Goal: Information Seeking & Learning: Learn about a topic

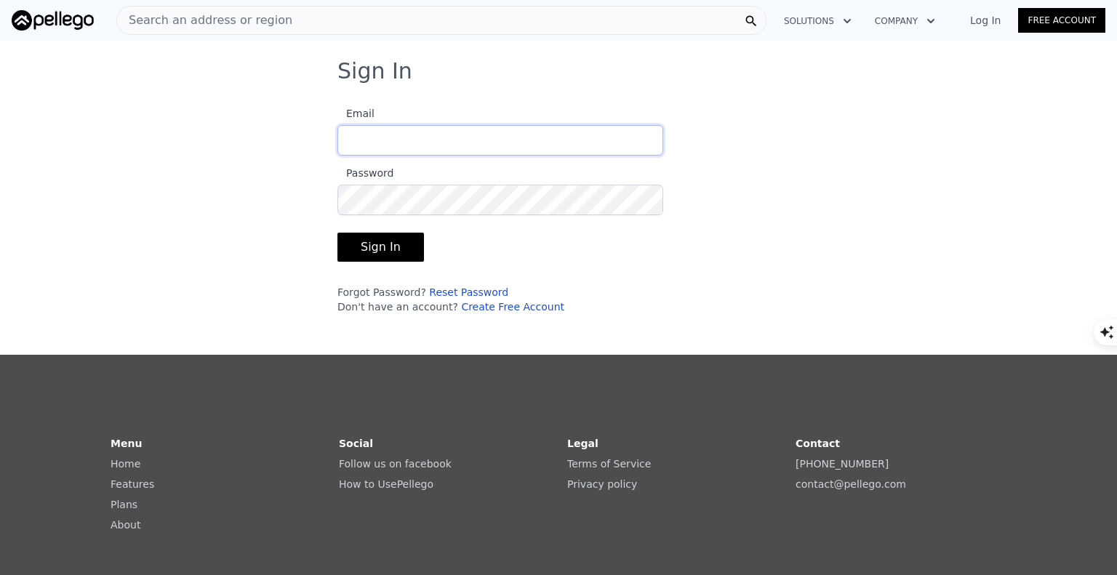
type input "[EMAIL_ADDRESS][DOMAIN_NAME]"
click at [386, 245] on button "Sign In" at bounding box center [381, 247] width 87 height 29
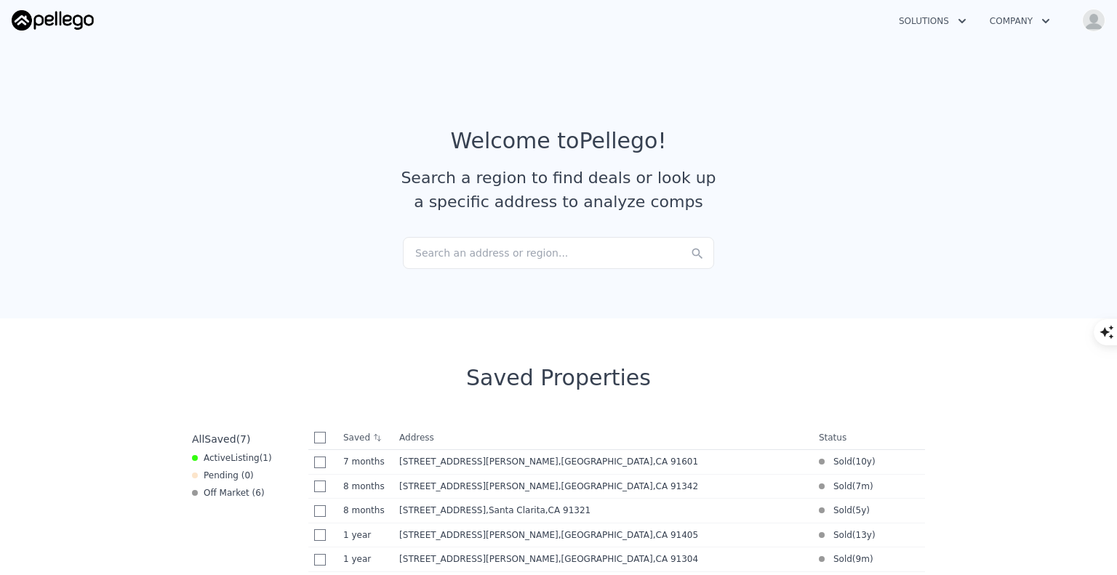
click at [422, 255] on div "Search an address or region..." at bounding box center [558, 253] width 311 height 32
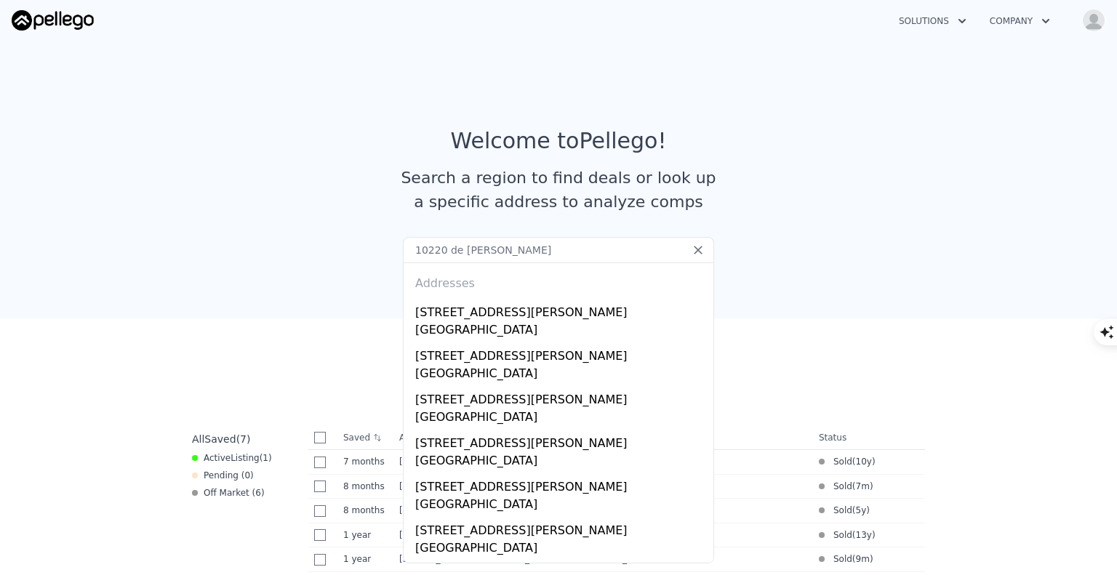
type input "10220 de [PERSON_NAME]"
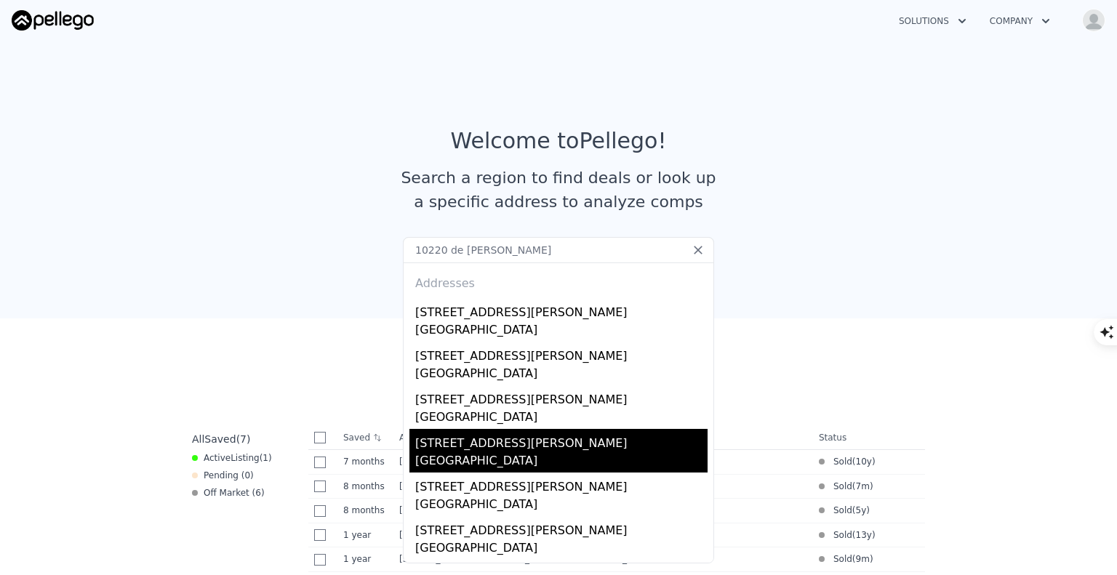
click at [447, 456] on div "[GEOGRAPHIC_DATA]" at bounding box center [561, 462] width 292 height 20
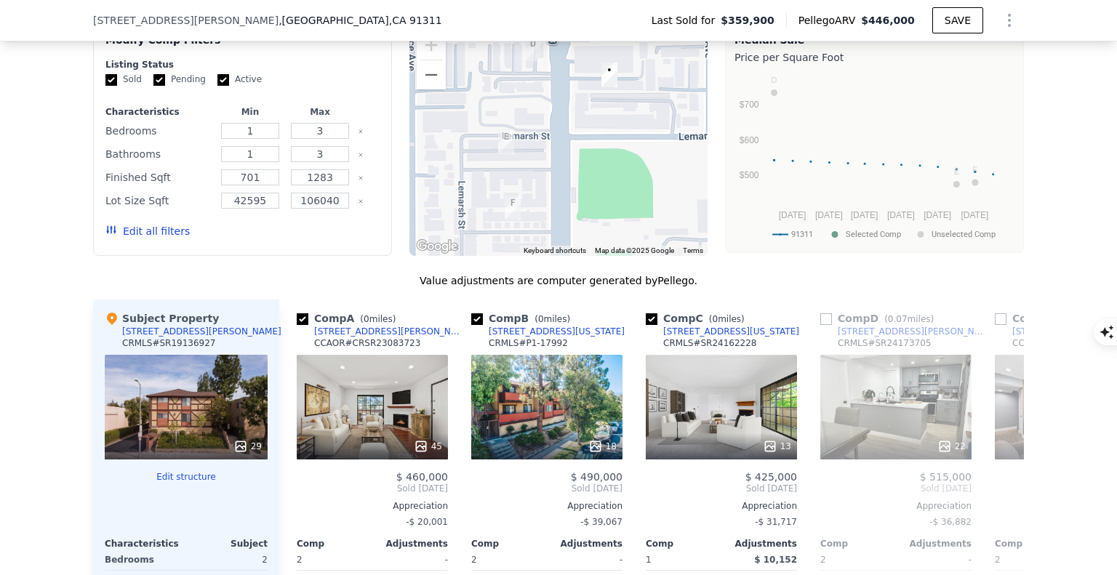
scroll to position [1328, 0]
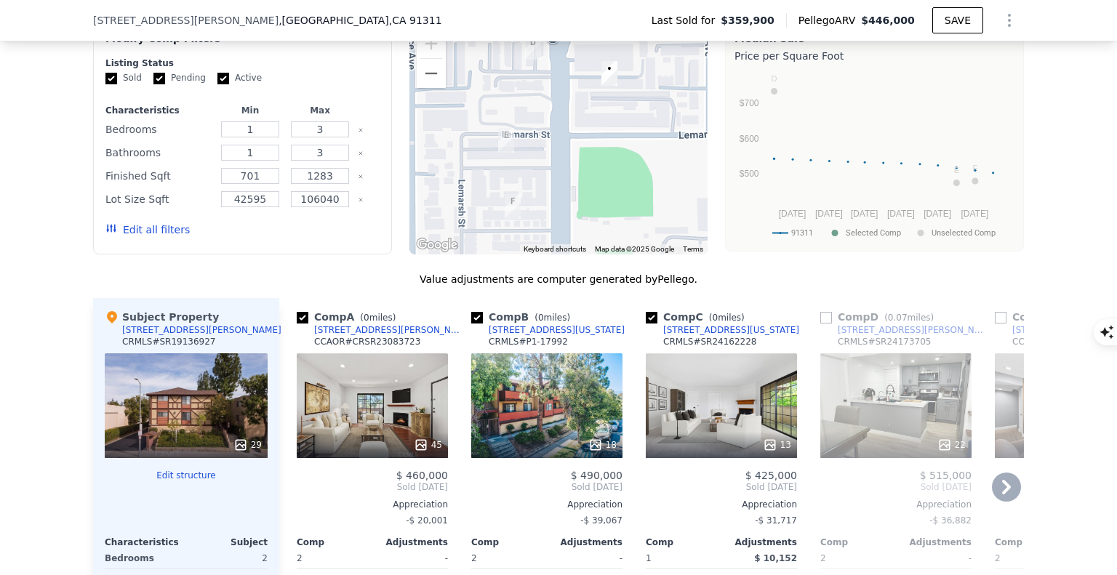
click at [1000, 484] on icon at bounding box center [1006, 487] width 29 height 29
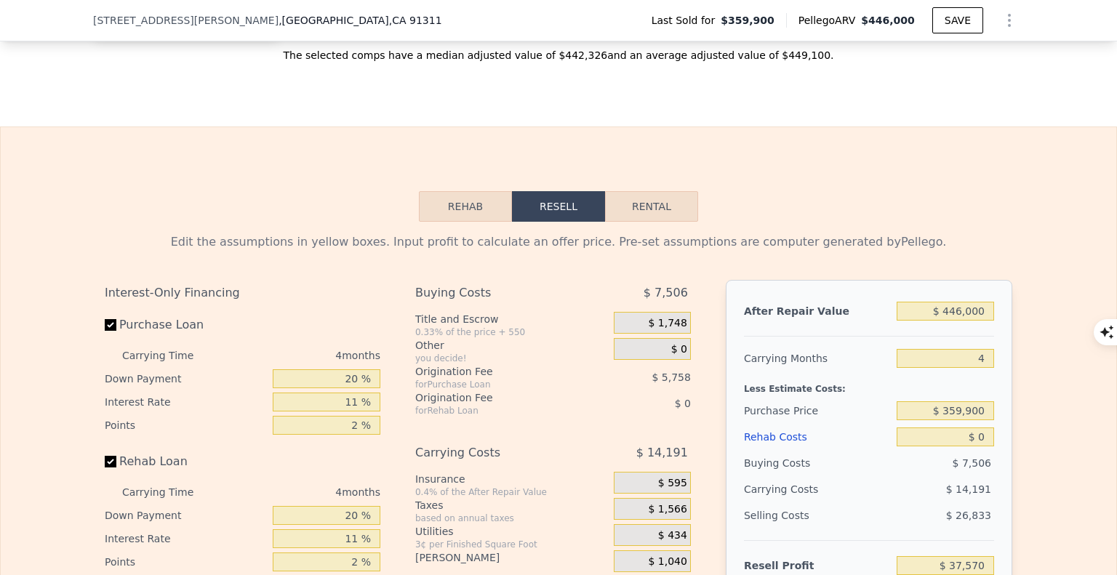
scroll to position [2080, 0]
